Goal: Navigation & Orientation: Find specific page/section

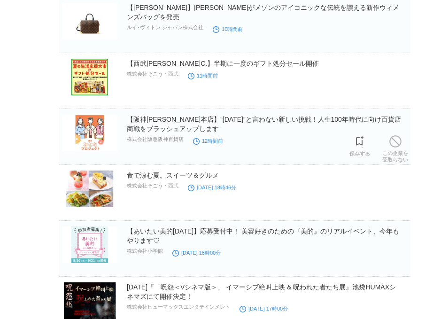
scroll to position [208, 0]
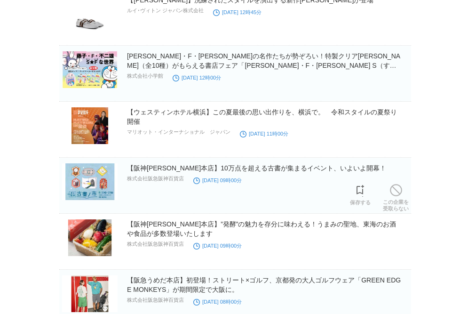
scroll to position [4856, 0]
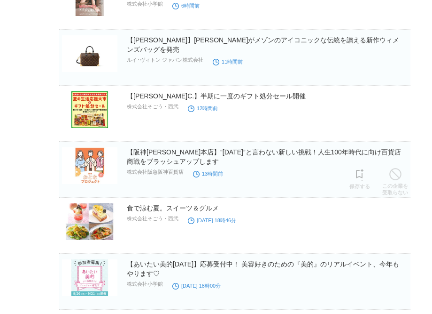
scroll to position [187, 0]
